Goal: Task Accomplishment & Management: Complete application form

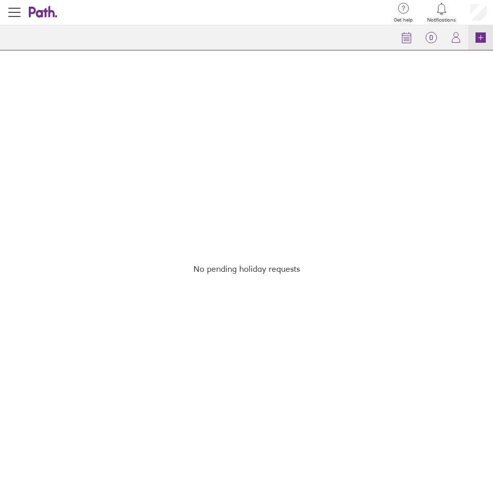
click at [484, 38] on icon at bounding box center [481, 37] width 10 height 10
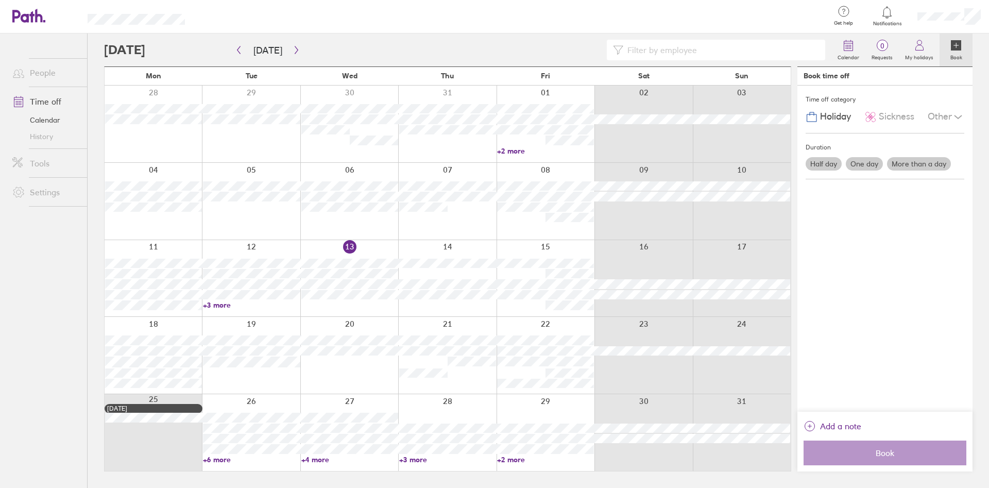
click at [470, 385] on div at bounding box center [447, 355] width 98 height 77
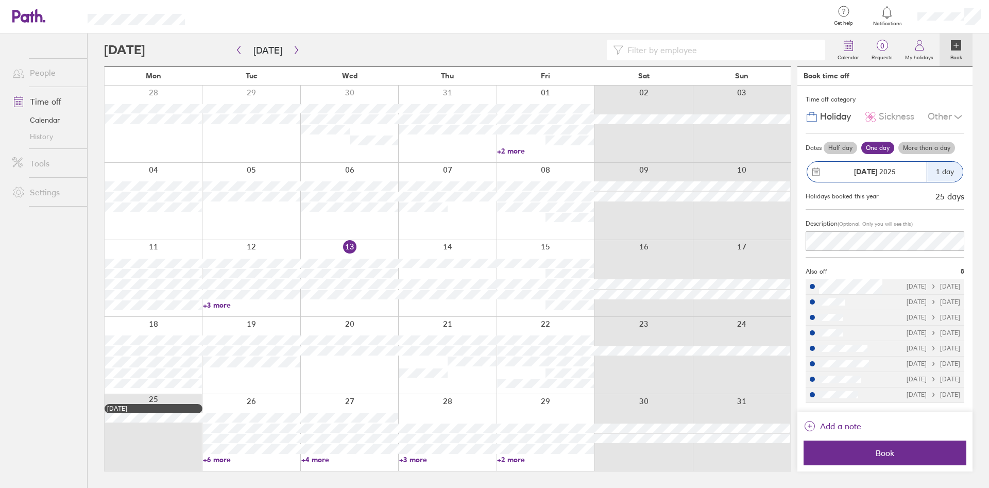
click at [493, 145] on label "More than a day" at bounding box center [926, 148] width 57 height 12
click at [0, 0] on input "More than a day" at bounding box center [0, 0] width 0 height 0
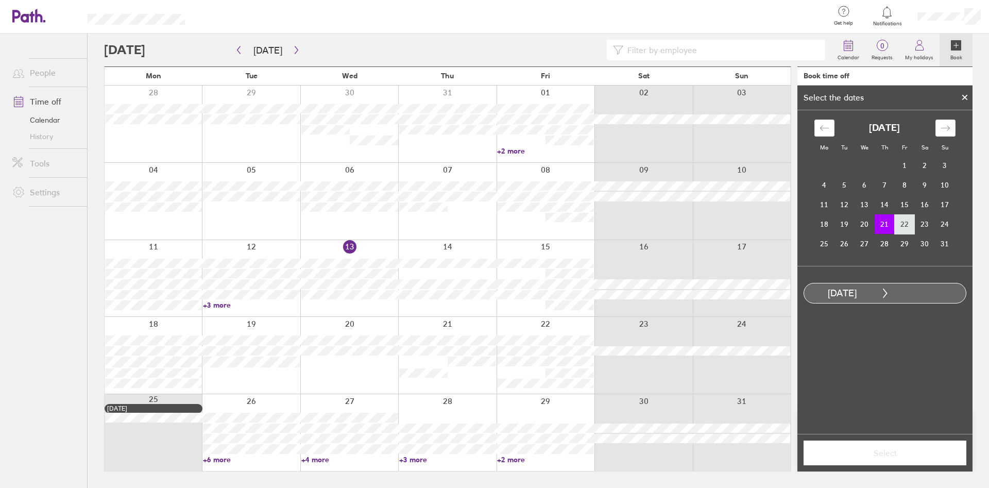
click at [493, 225] on td "22" at bounding box center [905, 224] width 20 height 20
click at [493, 449] on span "Select" at bounding box center [885, 452] width 148 height 9
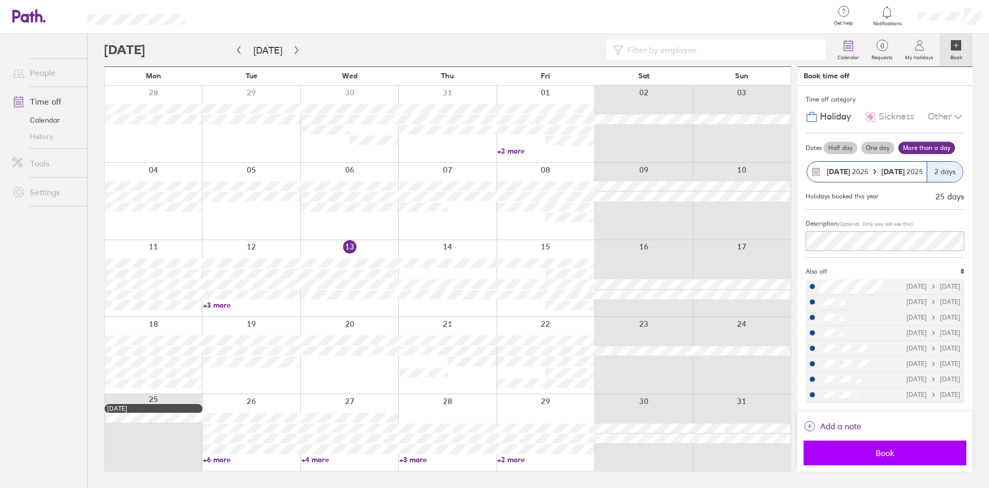
click at [493, 454] on span "Book" at bounding box center [885, 452] width 148 height 9
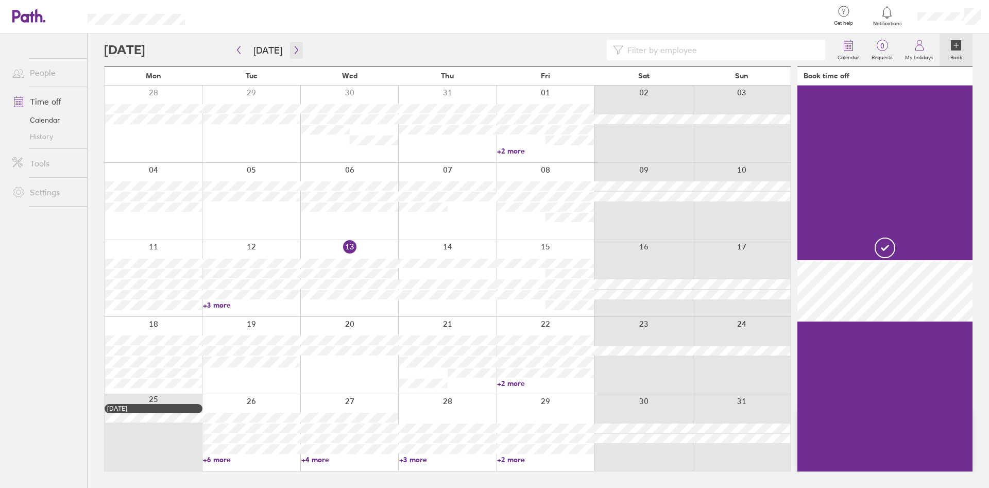
click at [297, 46] on icon "button" at bounding box center [297, 50] width 8 height 8
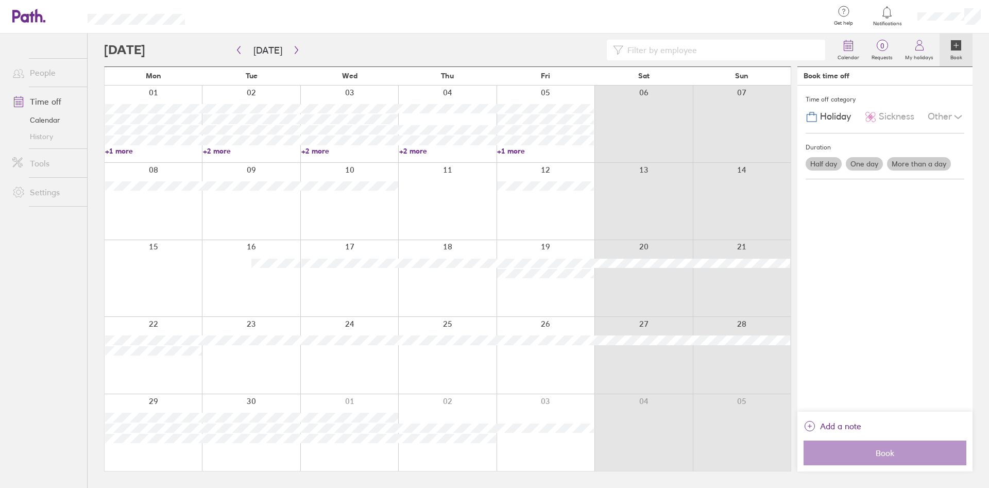
click at [493, 376] on div at bounding box center [545, 355] width 98 height 77
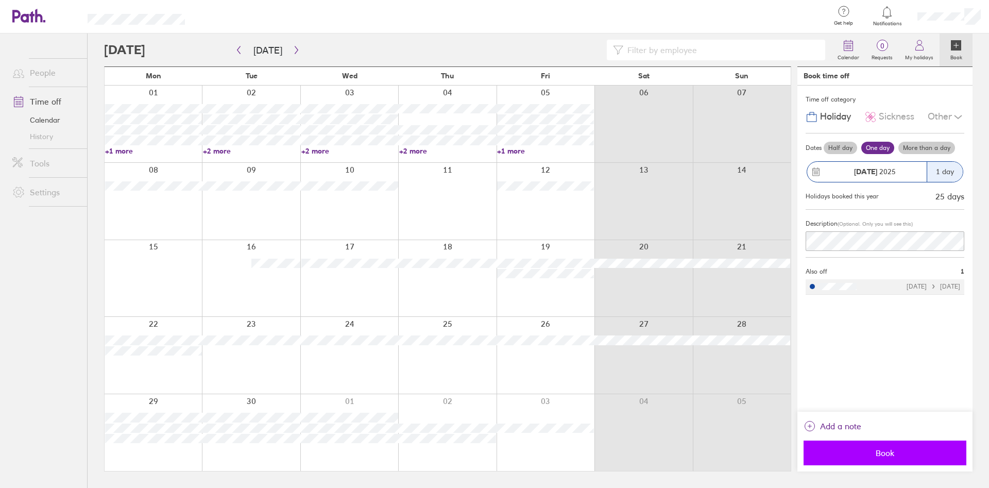
click at [493, 447] on button "Book" at bounding box center [884, 452] width 163 height 25
